Goal: Task Accomplishment & Management: Manage account settings

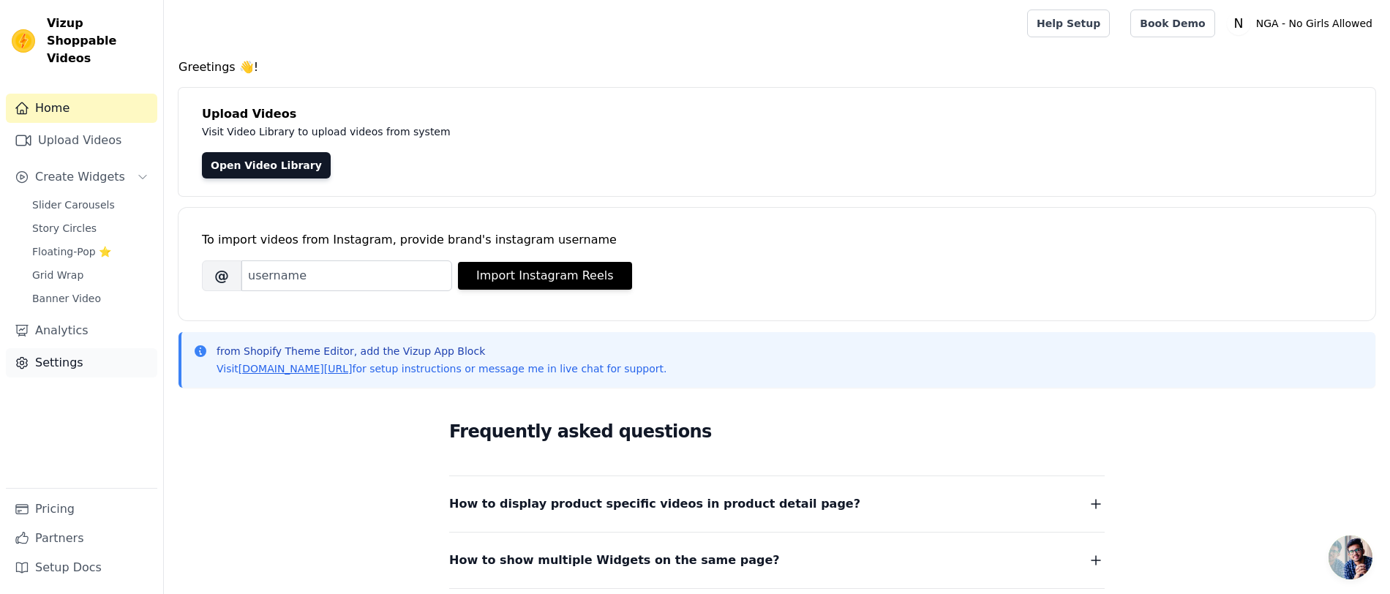
click at [67, 351] on link "Settings" at bounding box center [81, 362] width 151 height 29
click at [50, 348] on link "Settings" at bounding box center [81, 362] width 151 height 29
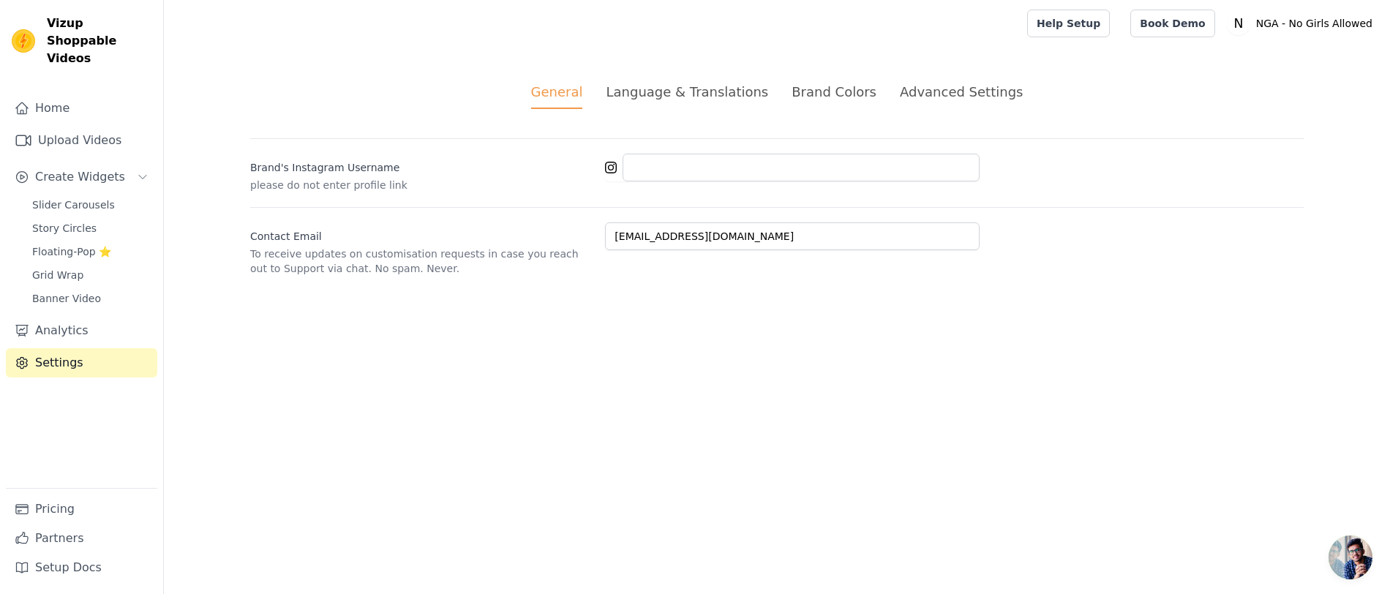
click at [953, 82] on div "Advanced Settings" at bounding box center [961, 92] width 123 height 20
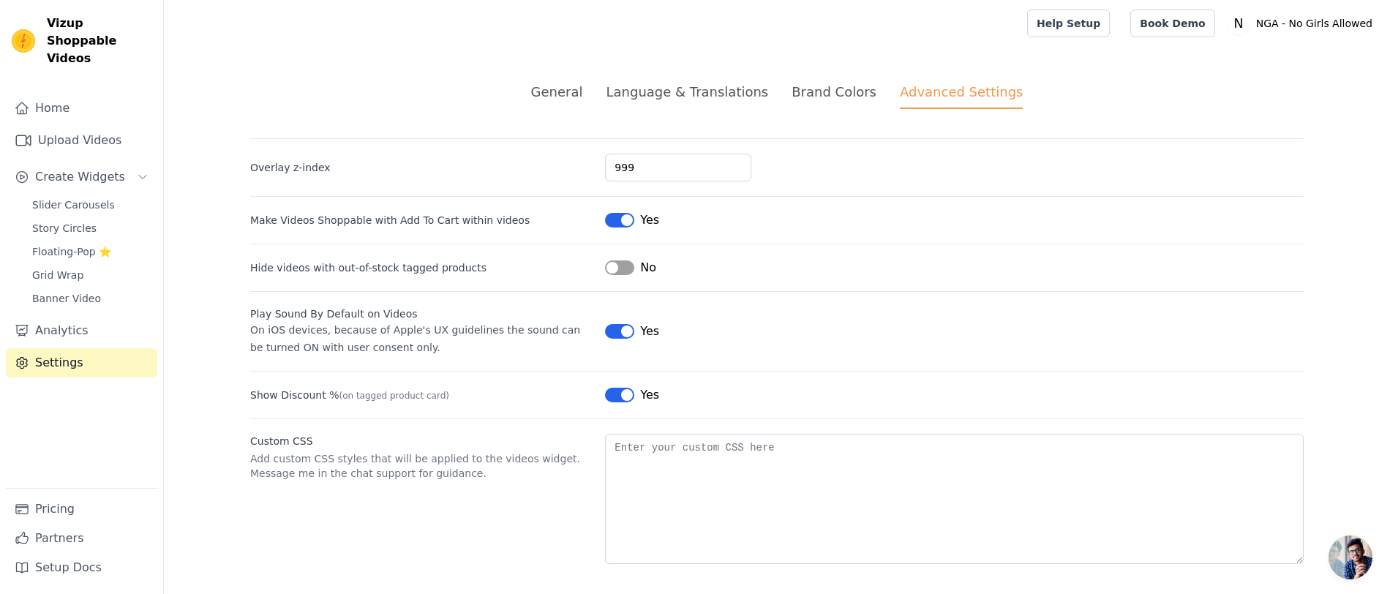
click at [612, 221] on button "Label" at bounding box center [619, 220] width 29 height 15
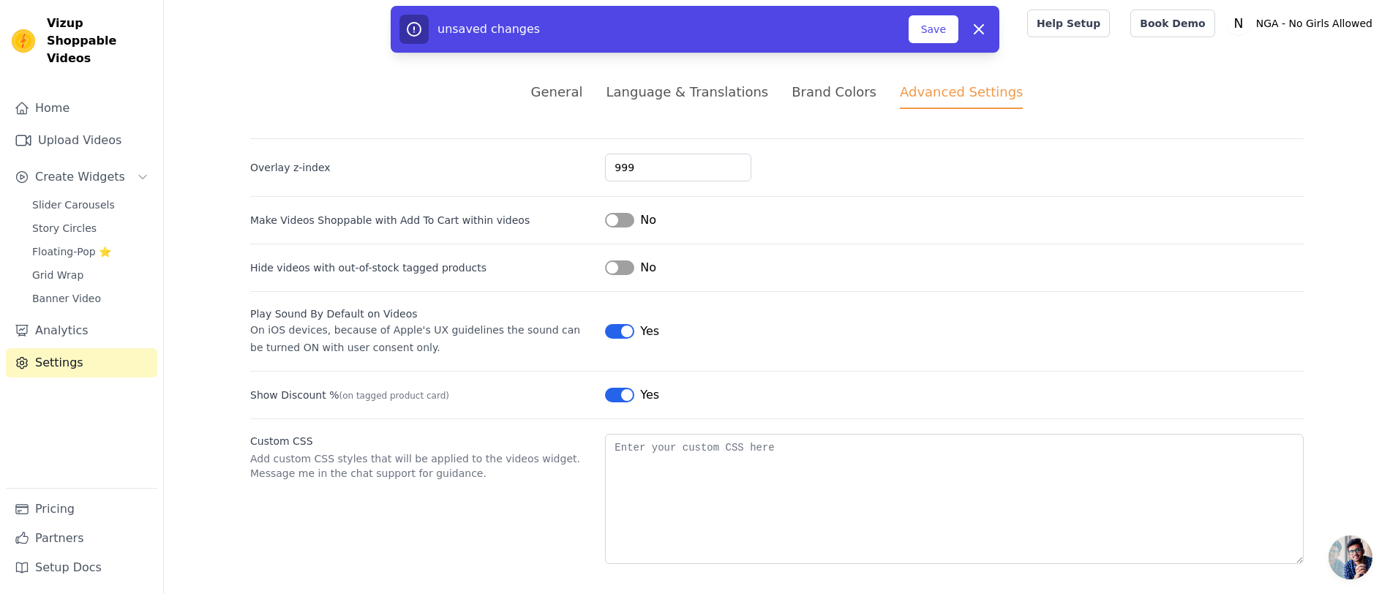
click at [612, 333] on button "Label" at bounding box center [619, 331] width 29 height 15
click at [615, 392] on button "Label" at bounding box center [619, 395] width 29 height 15
click at [930, 29] on button "Save" at bounding box center [934, 29] width 50 height 28
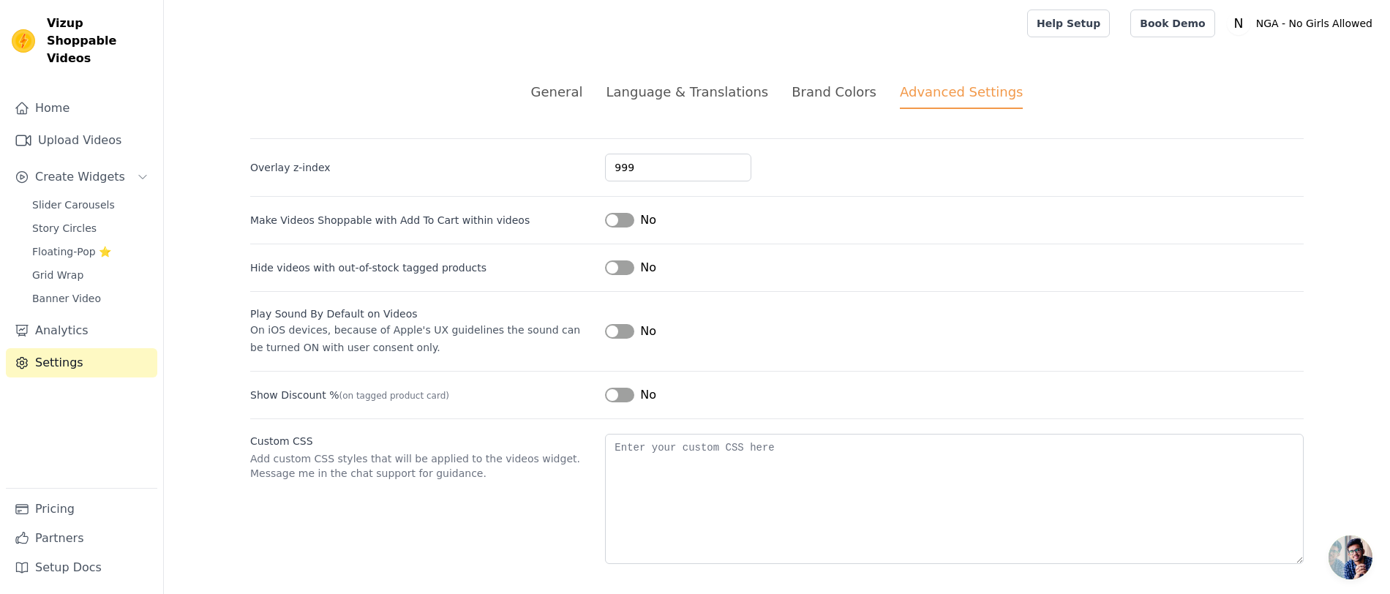
click at [563, 89] on div "General" at bounding box center [557, 92] width 52 height 20
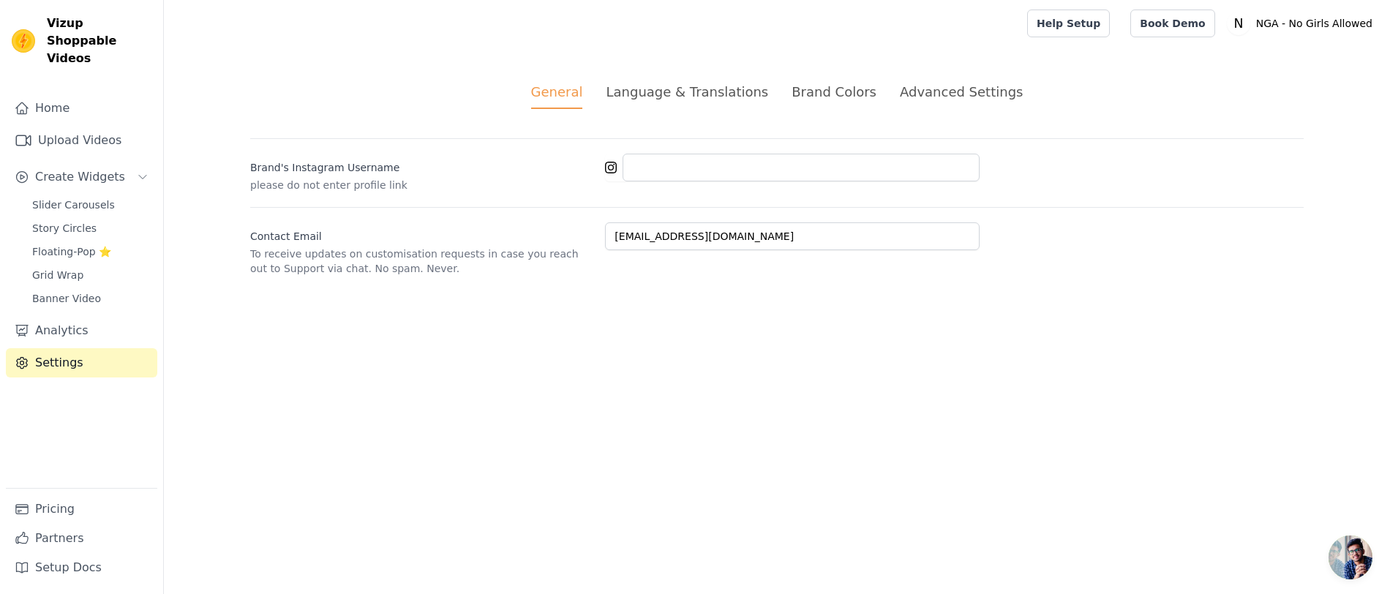
click at [697, 89] on div "Language & Translations" at bounding box center [687, 92] width 162 height 20
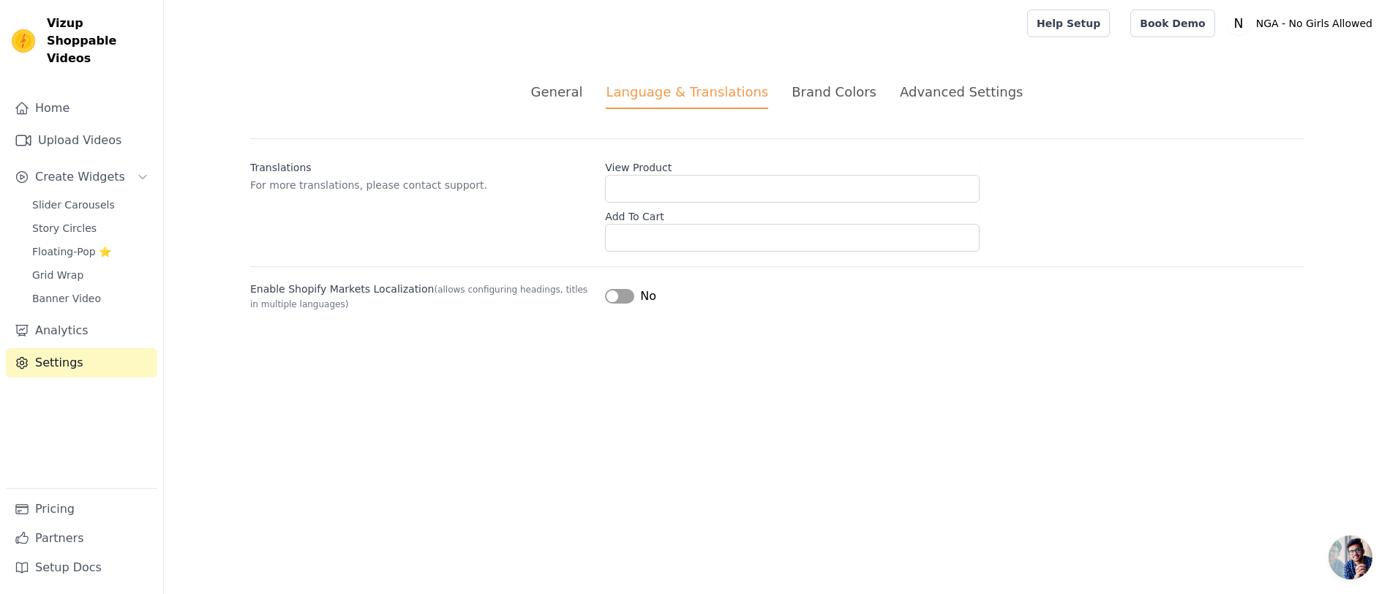
click at [806, 89] on div "Brand Colors" at bounding box center [834, 92] width 85 height 20
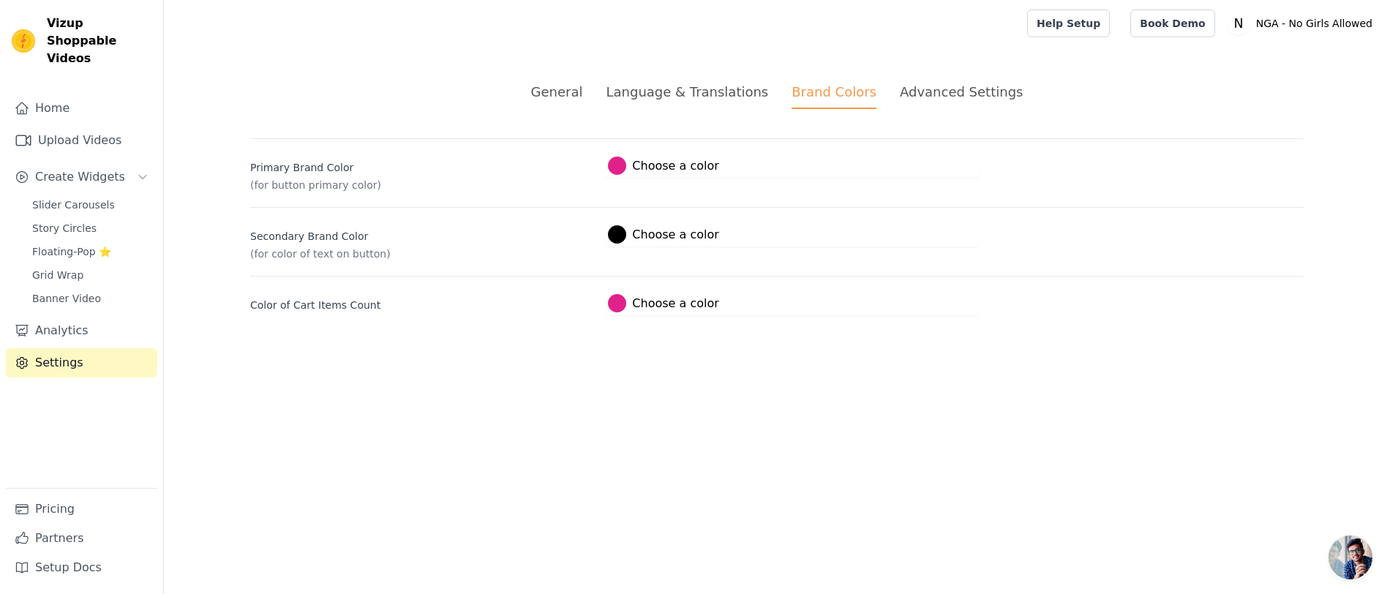
click at [919, 93] on div "Advanced Settings" at bounding box center [961, 92] width 123 height 20
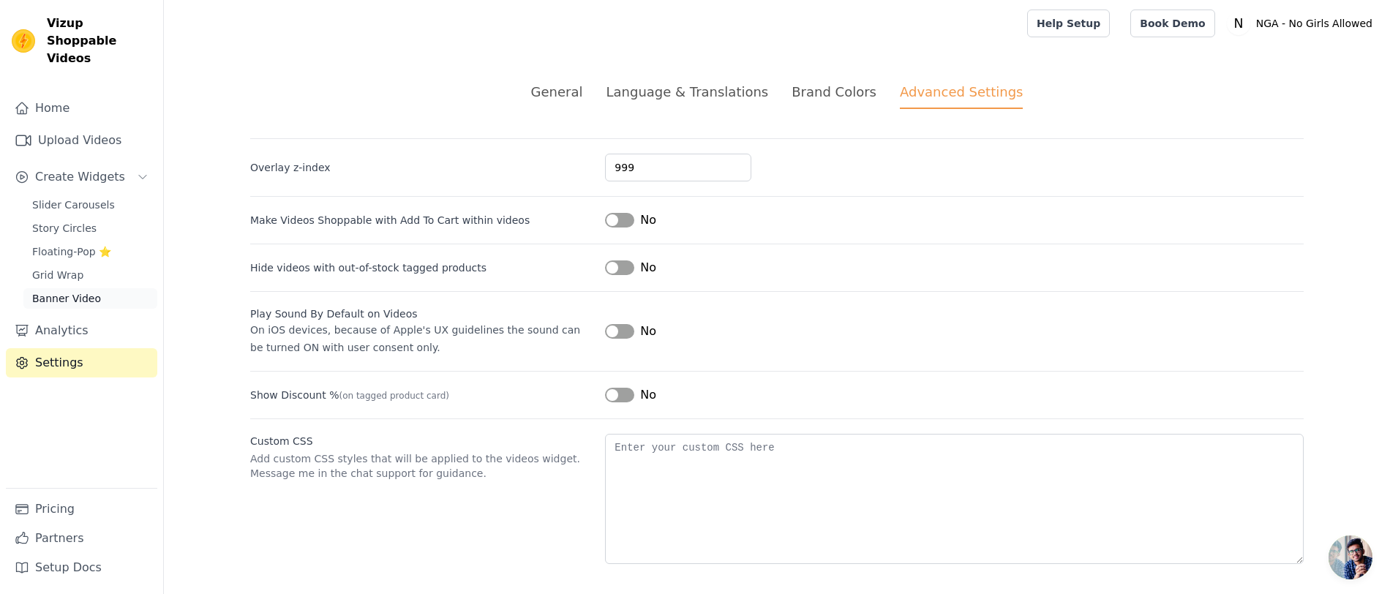
click at [50, 291] on span "Banner Video" at bounding box center [66, 298] width 69 height 15
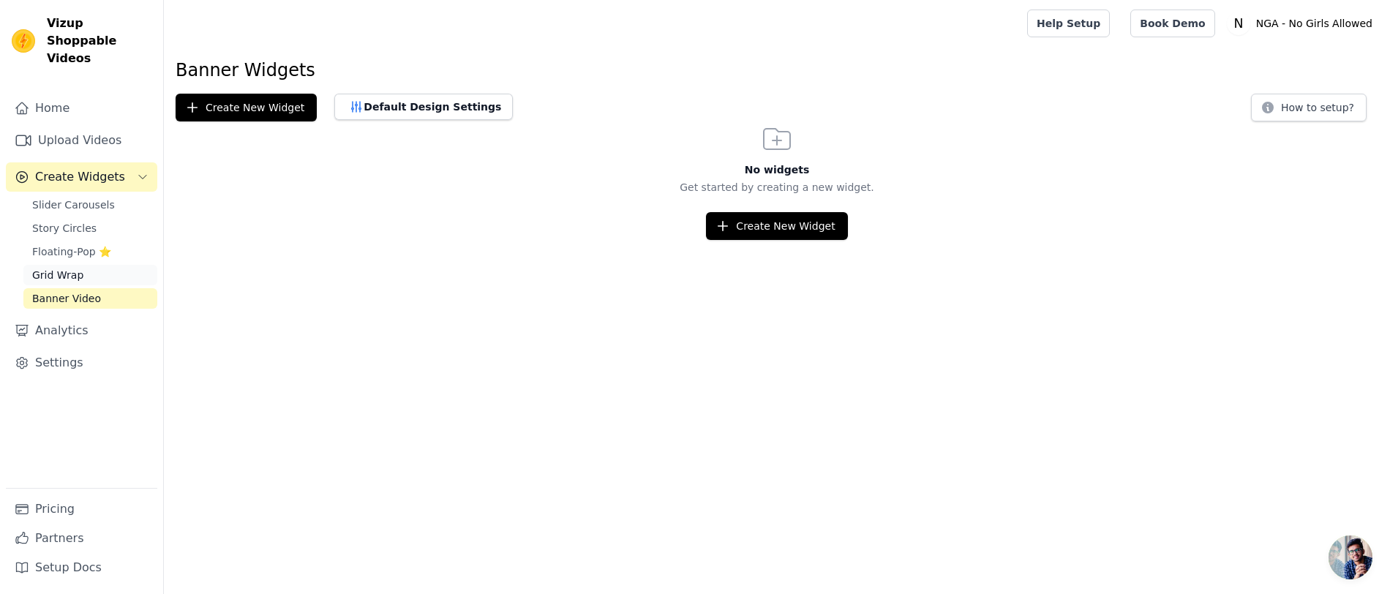
click at [40, 268] on span "Grid Wrap" at bounding box center [57, 275] width 51 height 15
click at [40, 244] on span "Floating-Pop ⭐" at bounding box center [71, 251] width 79 height 15
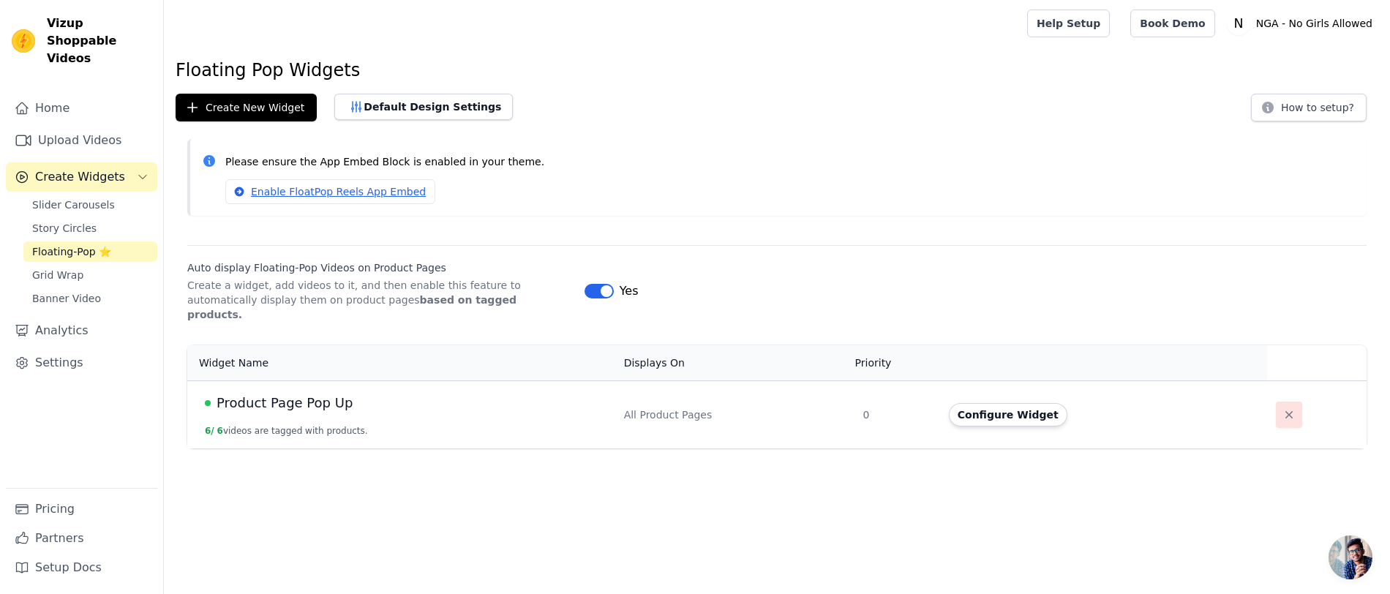
click at [1283, 408] on icon "button" at bounding box center [1289, 415] width 15 height 15
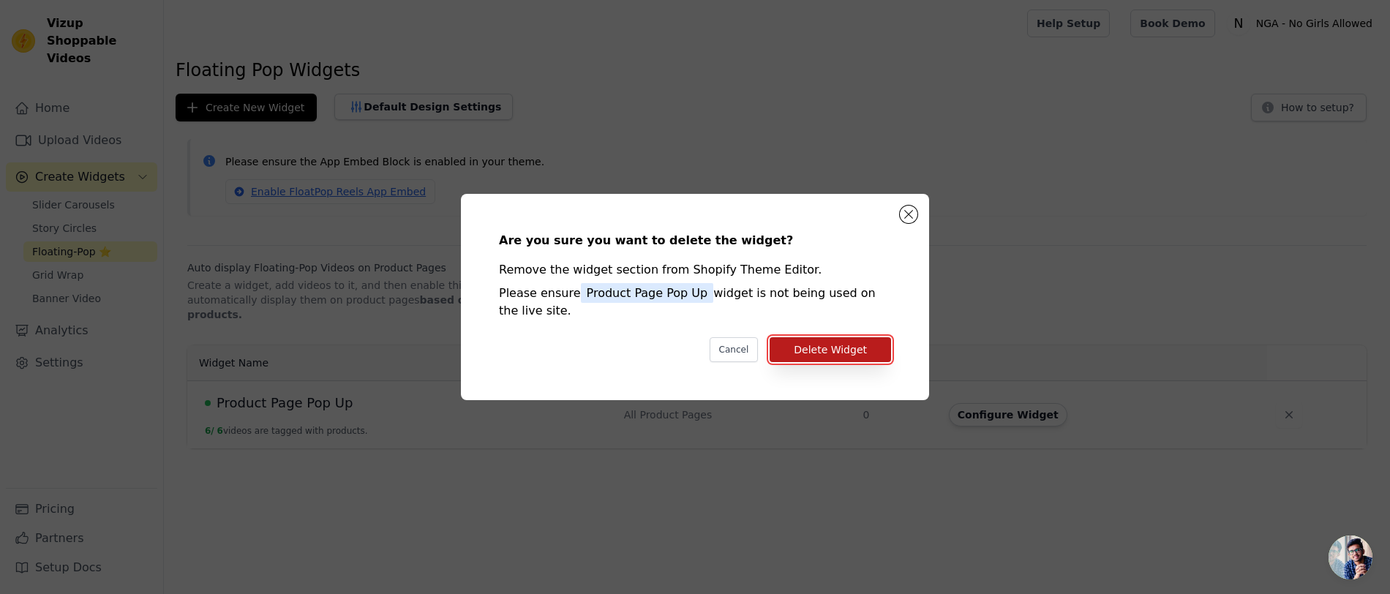
click at [831, 348] on button "Delete Widget" at bounding box center [830, 349] width 121 height 25
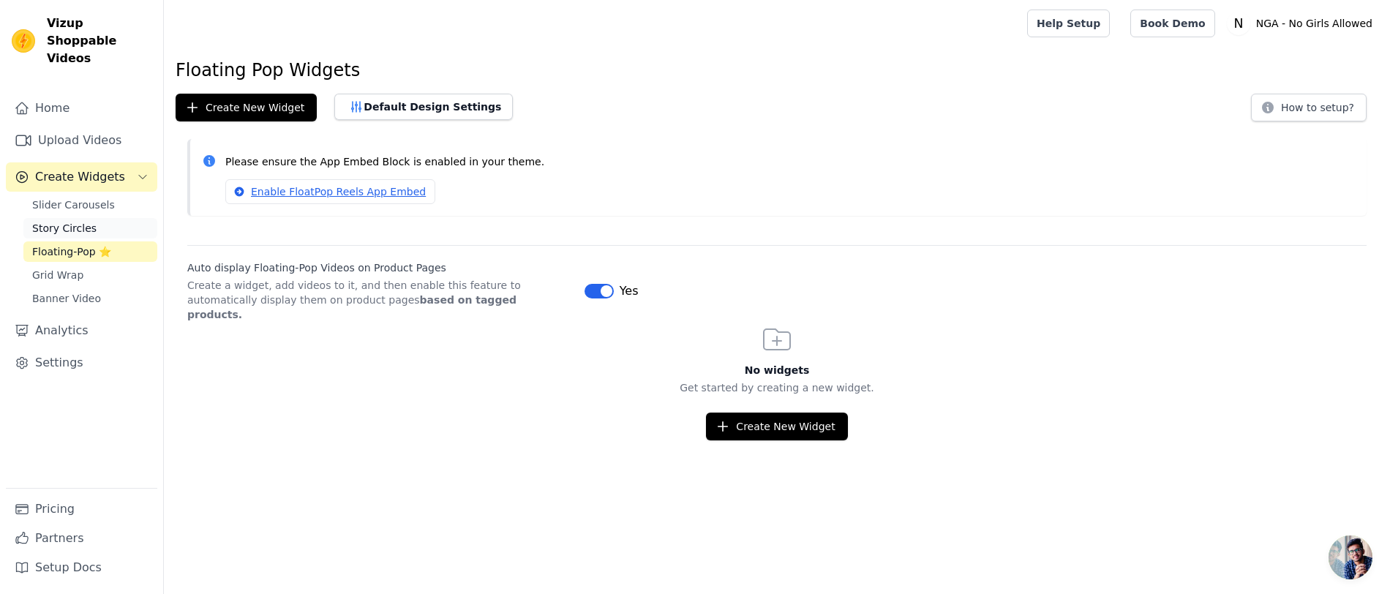
click at [53, 221] on span "Story Circles" at bounding box center [64, 228] width 64 height 15
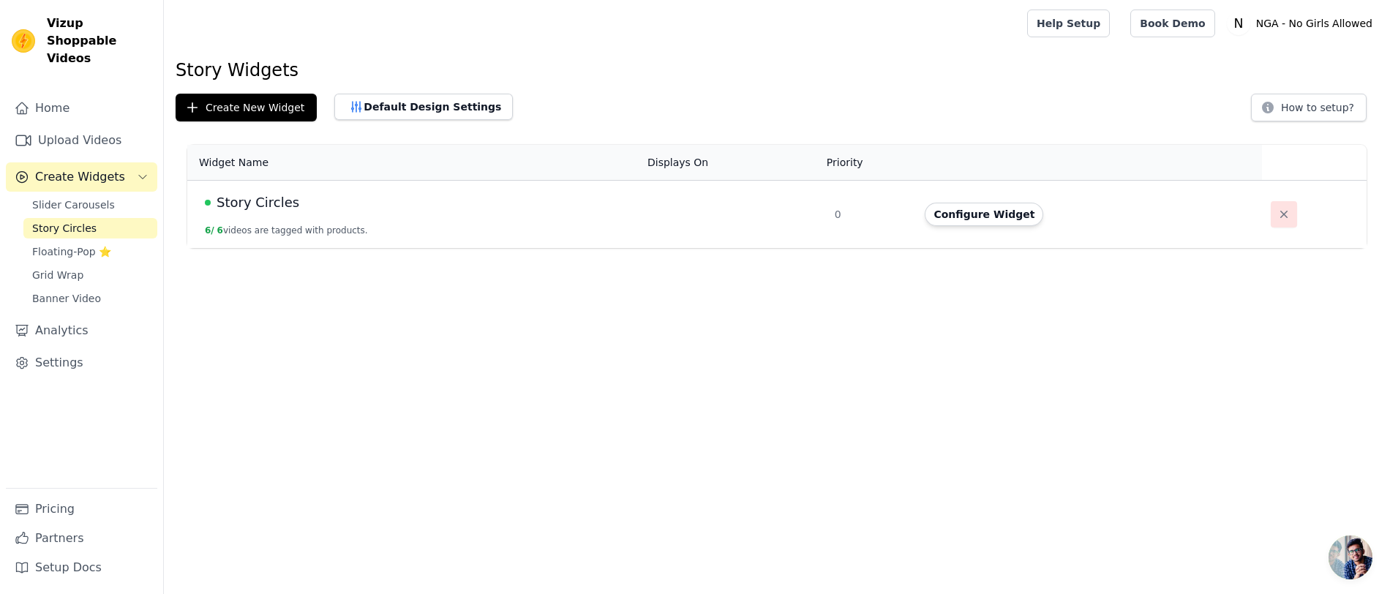
click at [1281, 209] on icon "button" at bounding box center [1284, 214] width 15 height 15
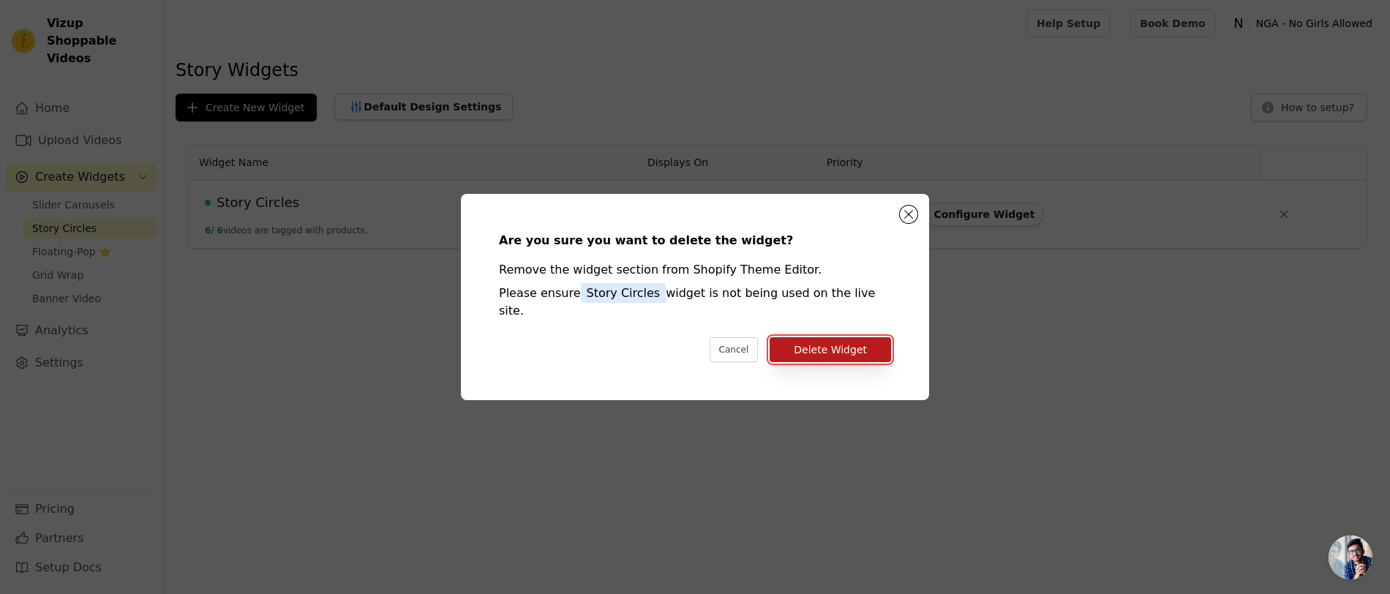
click at [824, 337] on button "Delete Widget" at bounding box center [830, 349] width 121 height 25
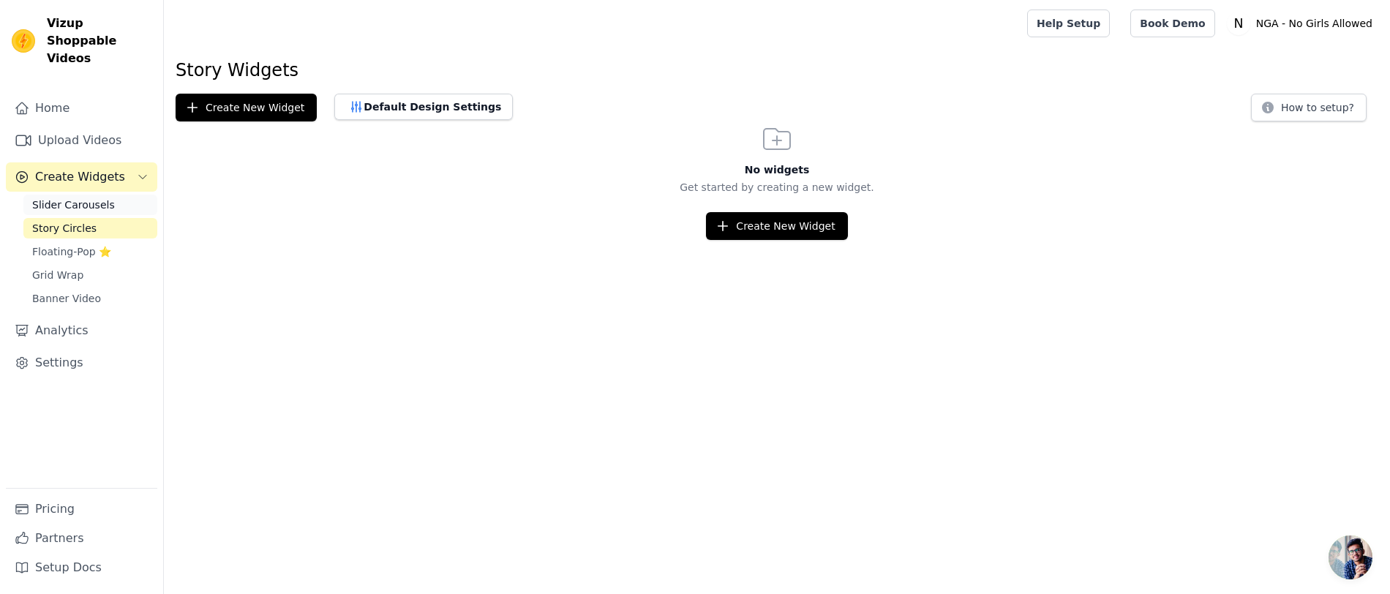
click at [48, 198] on span "Slider Carousels" at bounding box center [73, 205] width 83 height 15
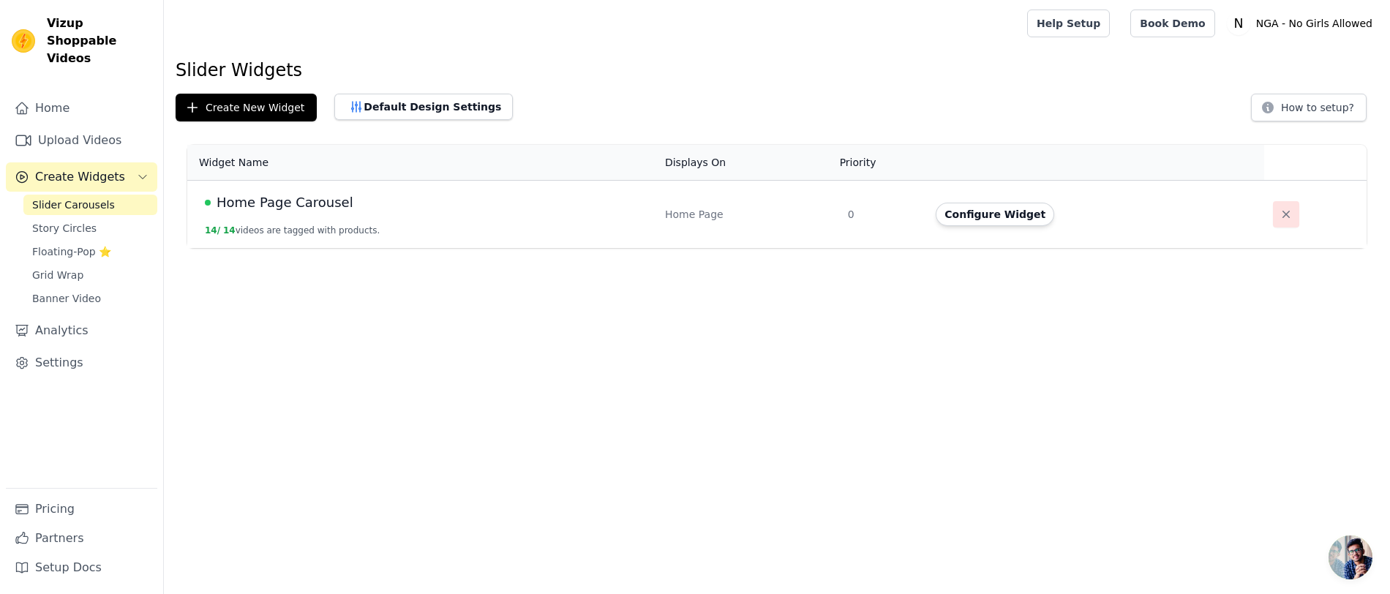
click at [1283, 212] on icon "button" at bounding box center [1286, 214] width 7 height 7
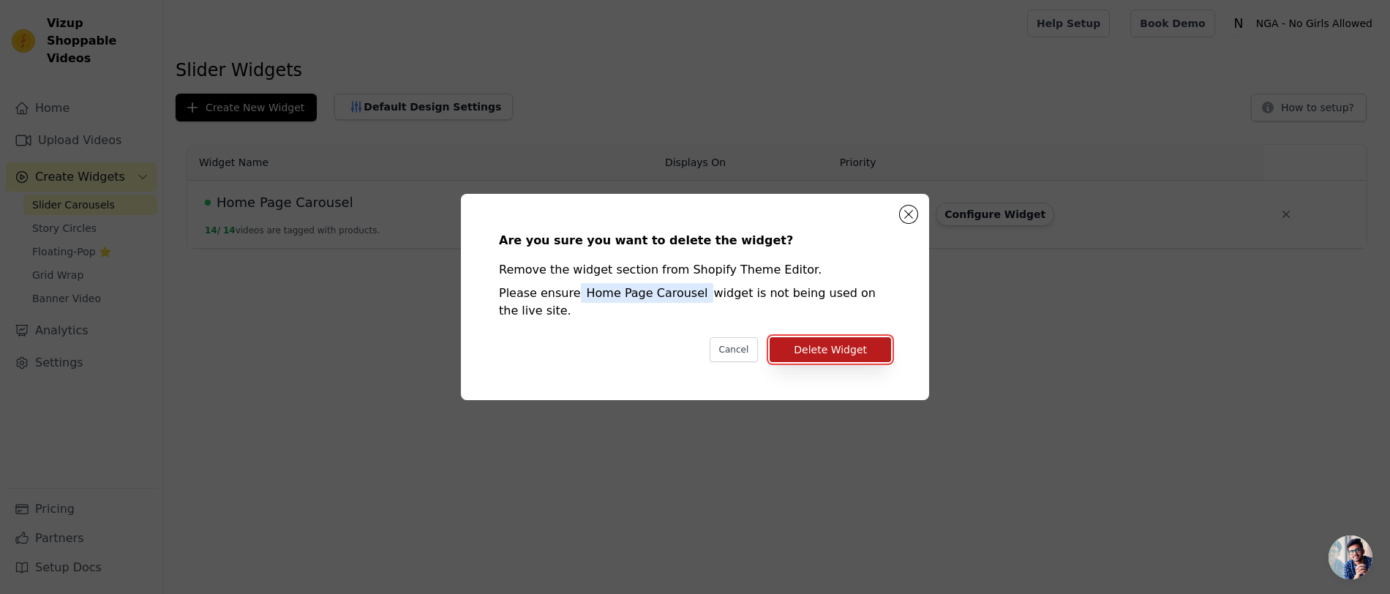
click at [834, 353] on button "Delete Widget" at bounding box center [830, 349] width 121 height 25
